Goal: Check status: Check status

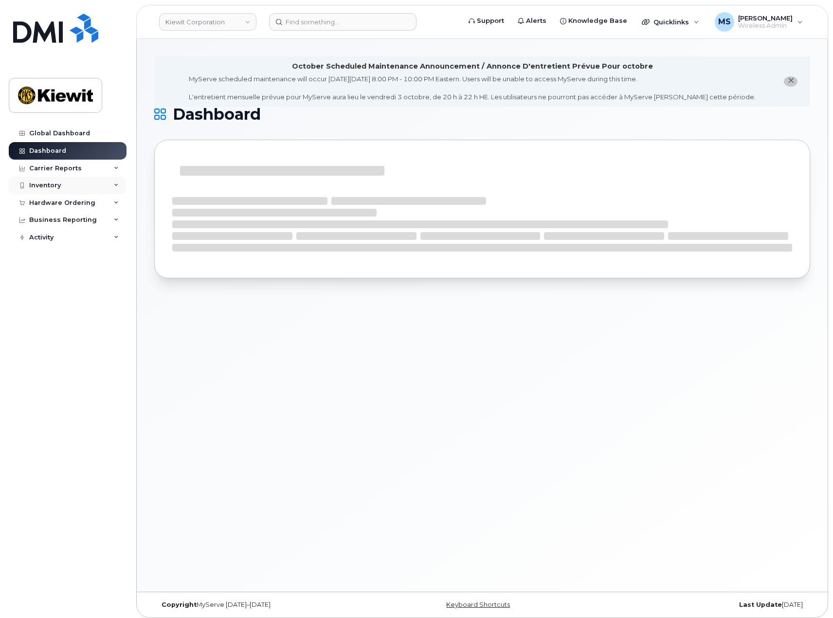
click at [61, 189] on div "Inventory" at bounding box center [68, 186] width 118 height 18
click at [58, 190] on div "Inventory" at bounding box center [68, 186] width 118 height 18
click at [66, 201] on div "Hardware Ordering" at bounding box center [62, 203] width 66 height 8
click at [50, 237] on div "Orders" at bounding box center [46, 239] width 24 height 9
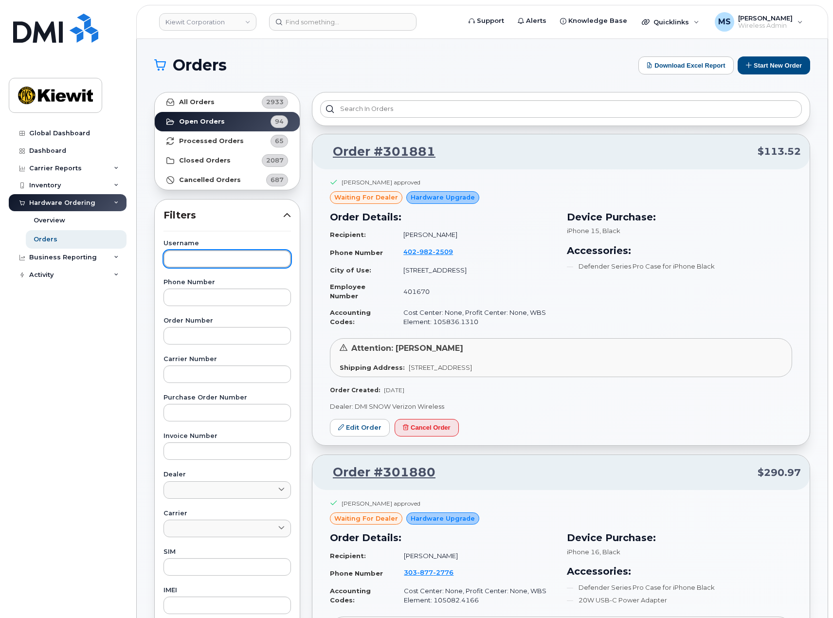
click at [192, 258] on input "text" at bounding box center [226, 259] width 127 height 18
type input "mary"
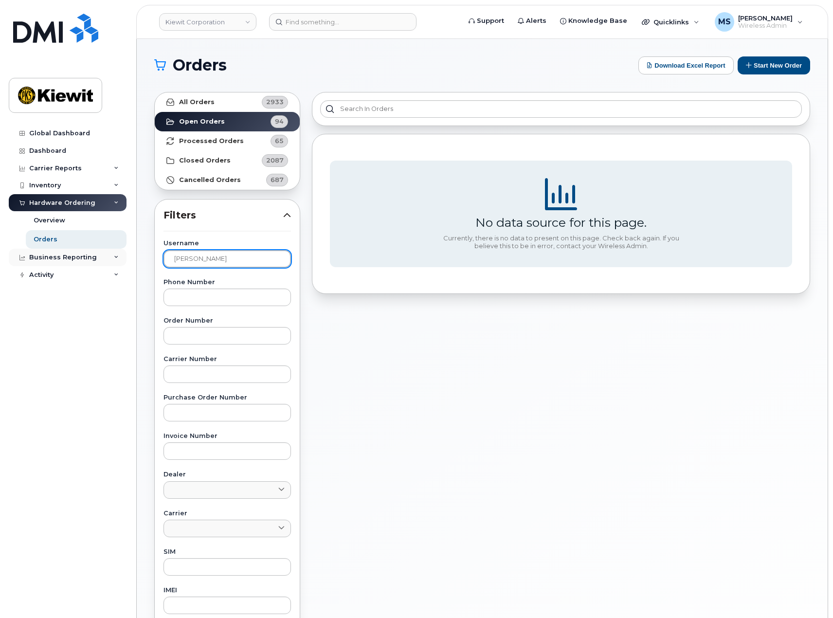
drag, startPoint x: 202, startPoint y: 255, endPoint x: 88, endPoint y: 256, distance: 113.8
click at [137, 256] on div "Kiewit Corporation Support Alerts Knowledge Base Quicklinks Suspend / Cancel De…" at bounding box center [482, 410] width 691 height 742
click at [213, 108] on link "All Orders 2933" at bounding box center [227, 101] width 145 height 19
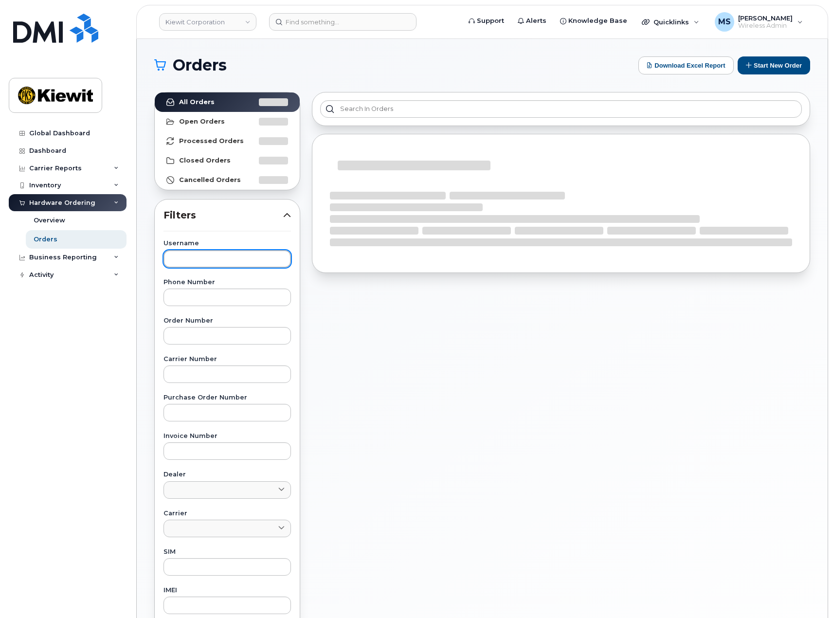
click at [200, 263] on input "text" at bounding box center [226, 259] width 127 height 18
type input "mary"
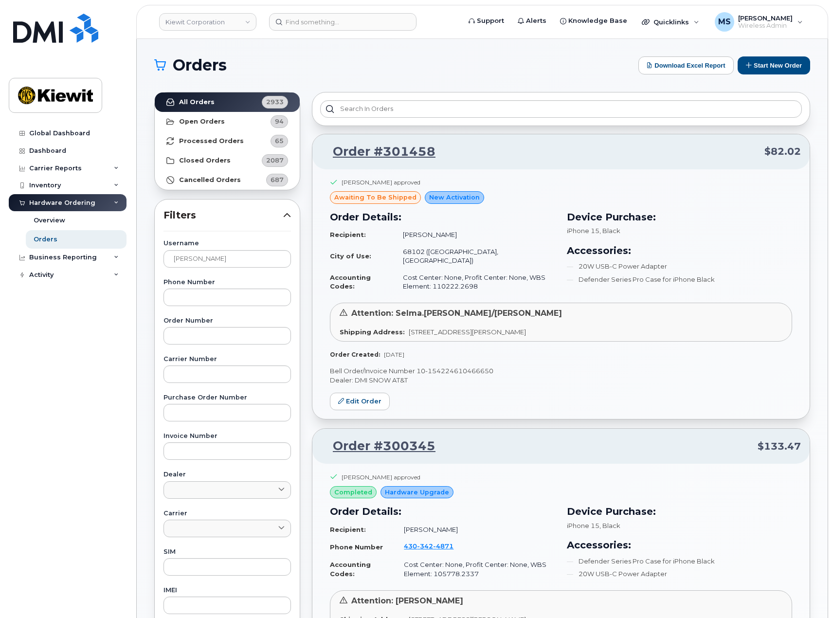
click at [409, 328] on span "[STREET_ADDRESS][PERSON_NAME]" at bounding box center [467, 332] width 117 height 8
click at [465, 328] on span "[STREET_ADDRESS][PERSON_NAME]" at bounding box center [467, 332] width 117 height 8
click at [434, 328] on span "[STREET_ADDRESS][PERSON_NAME]" at bounding box center [467, 332] width 117 height 8
click at [400, 327] on div "Shipping Address: 1550 Mike Fahey Street, Omaha, NE, 68102, USA" at bounding box center [561, 331] width 443 height 9
click at [417, 368] on p "Bell Order/Invoice Number 10-154224610466650" at bounding box center [561, 370] width 462 height 9
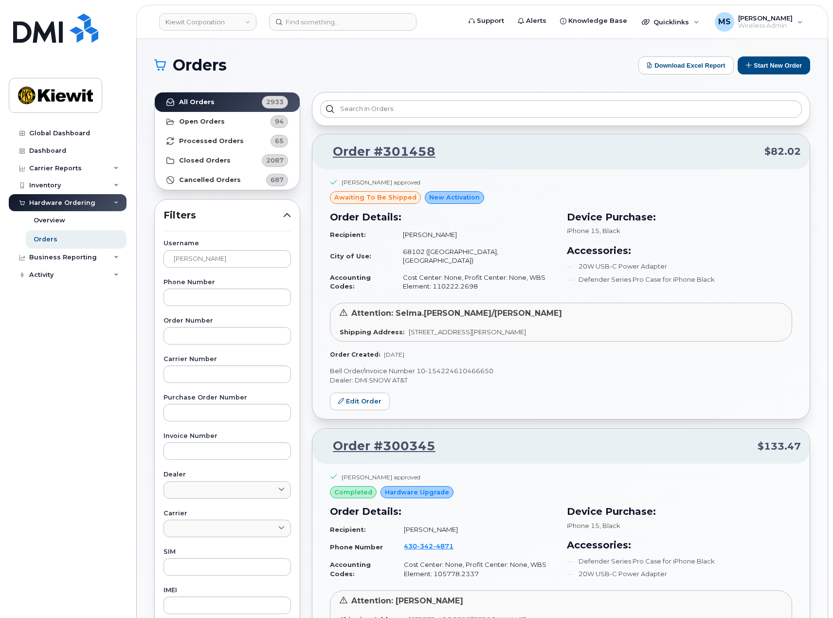
click at [631, 314] on div "Attention: Selma.Santin/Mary Hunziker Shipping Address: 1550 Mike Fahey Street,…" at bounding box center [561, 322] width 462 height 39
click at [395, 151] on link "Order #301458" at bounding box center [378, 152] width 114 height 18
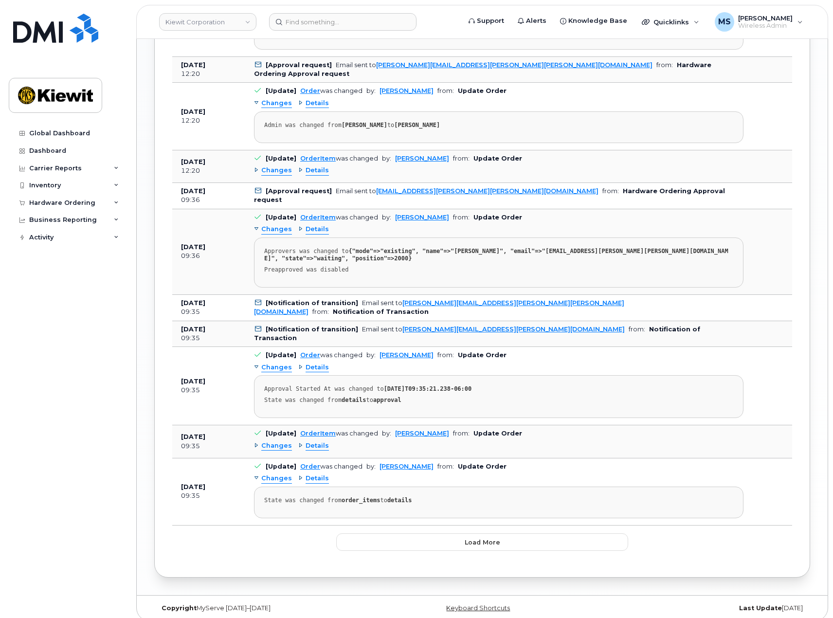
scroll to position [1081, 0]
click at [538, 541] on button "Load more" at bounding box center [482, 541] width 292 height 18
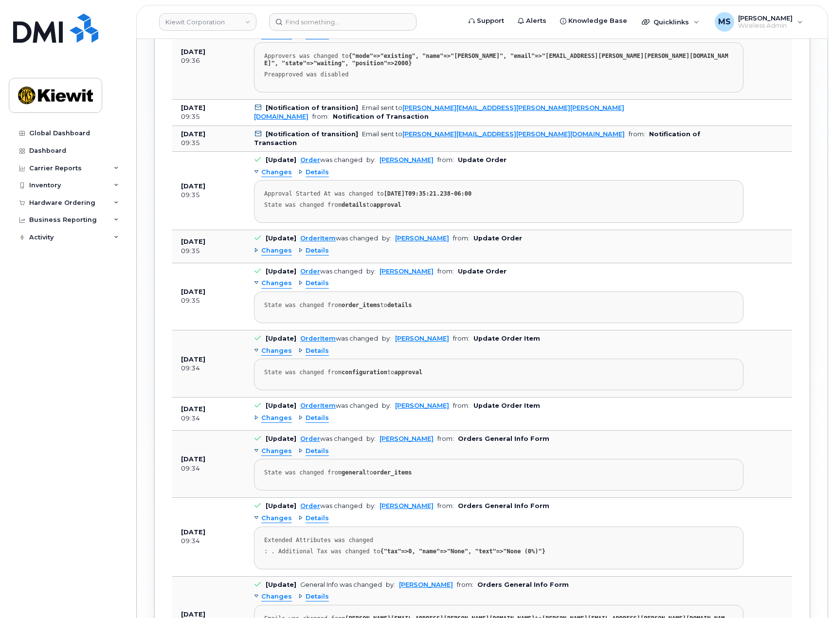
scroll to position [984, 0]
